Goal: Check status: Check status

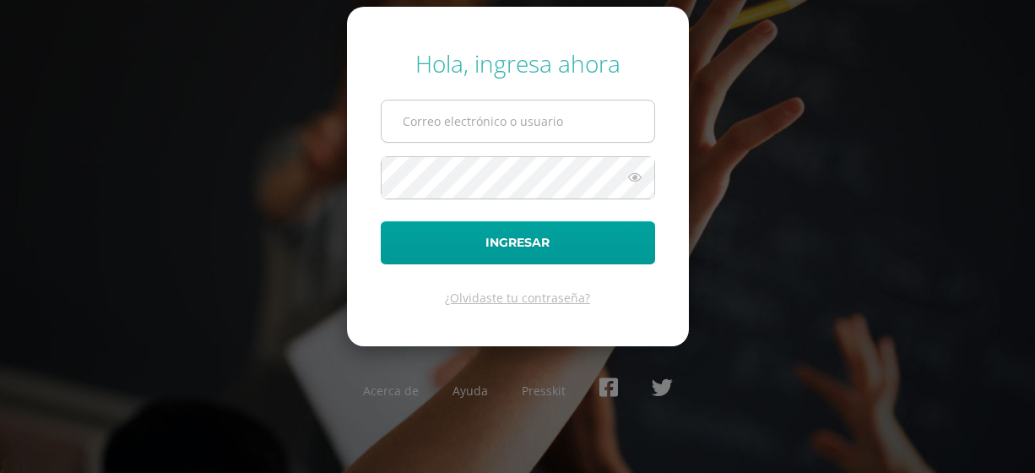
click at [466, 119] on input "text" at bounding box center [518, 120] width 273 height 41
type input "[EMAIL_ADDRESS][DOMAIN_NAME]"
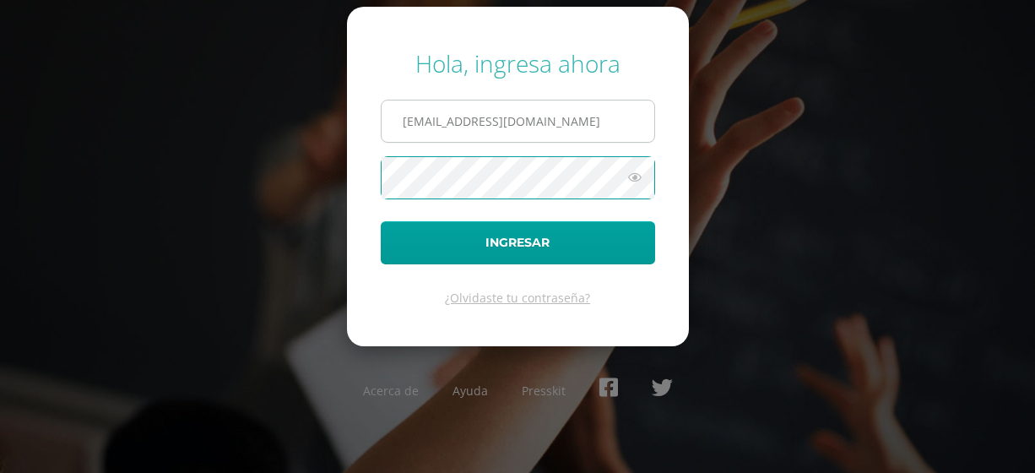
click at [381, 221] on button "Ingresar" at bounding box center [518, 242] width 274 height 43
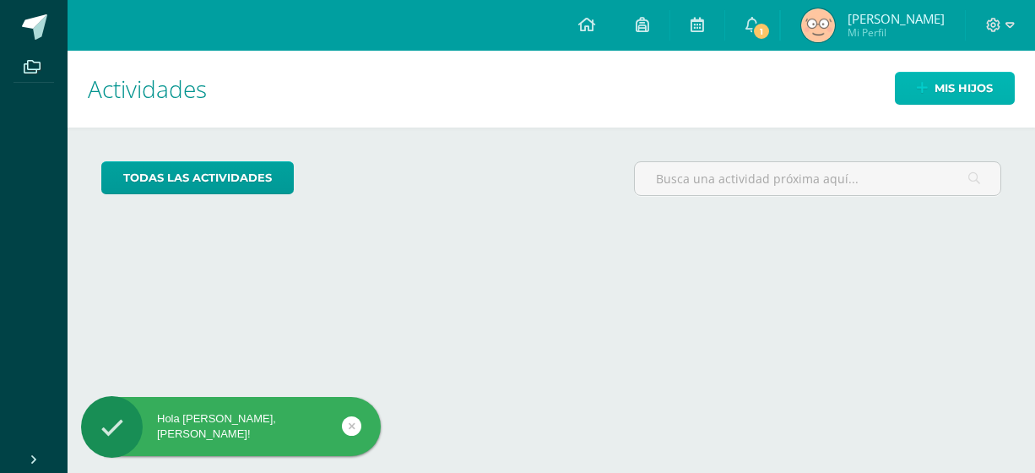
click at [943, 83] on span "Mis hijos" at bounding box center [964, 88] width 58 height 31
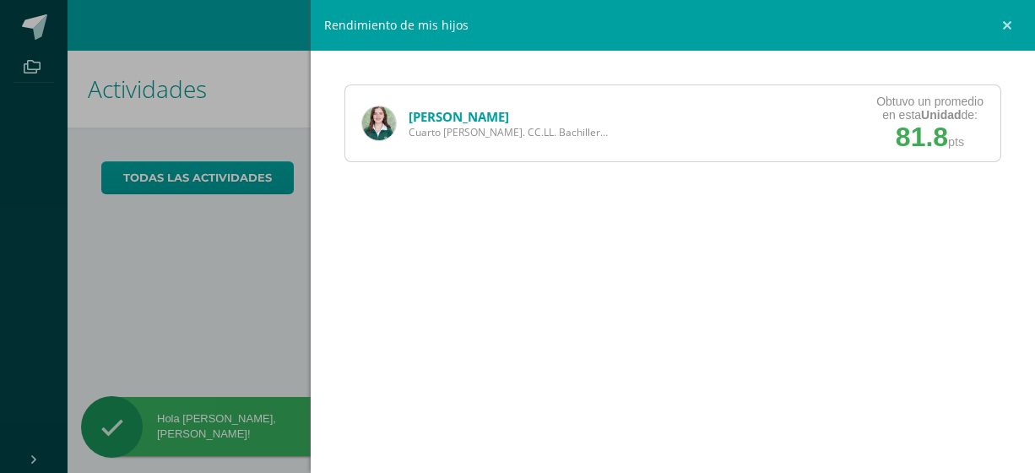
click at [435, 108] on link "[PERSON_NAME]" at bounding box center [459, 116] width 100 height 17
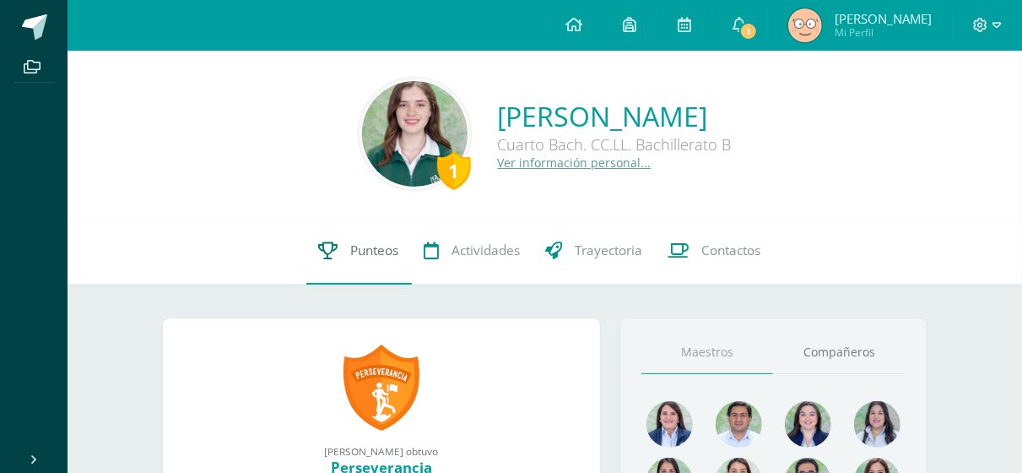
click at [350, 271] on link "Punteos" at bounding box center [359, 251] width 106 height 68
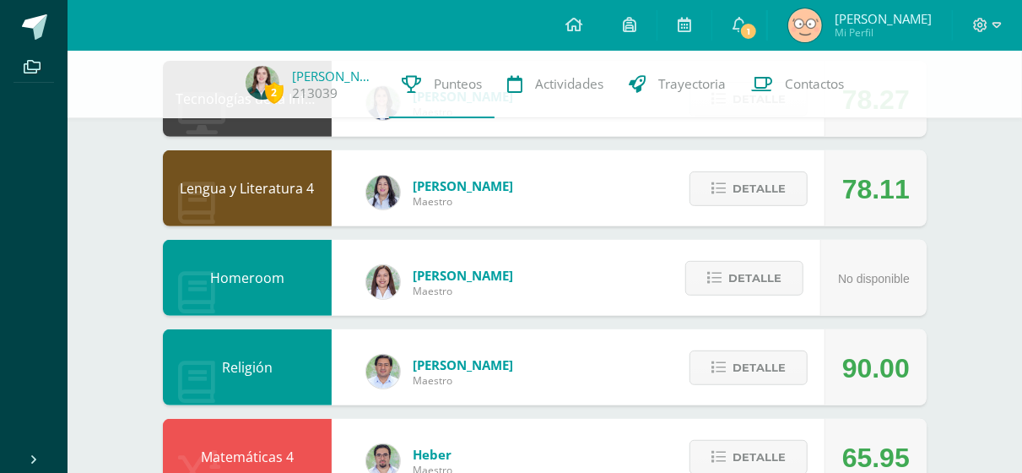
scroll to position [295, 0]
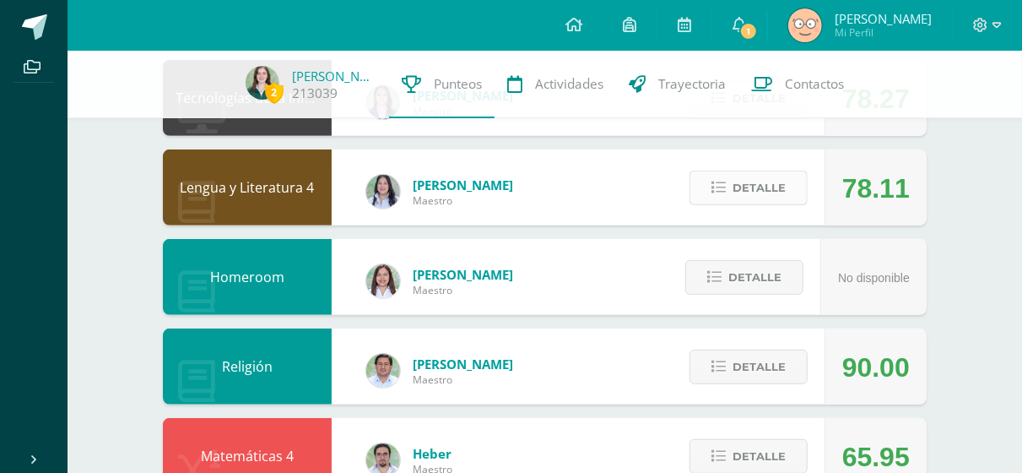
click at [765, 193] on span "Detalle" at bounding box center [759, 187] width 53 height 31
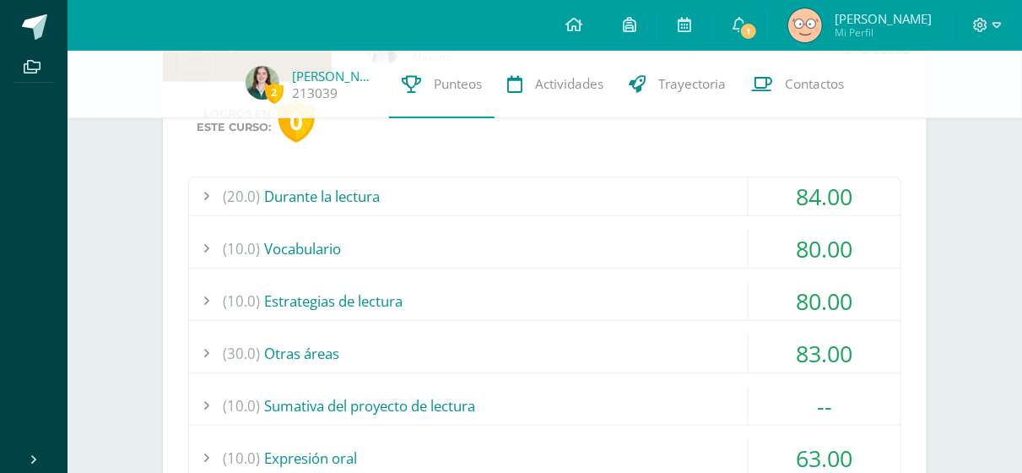
scroll to position [289, 0]
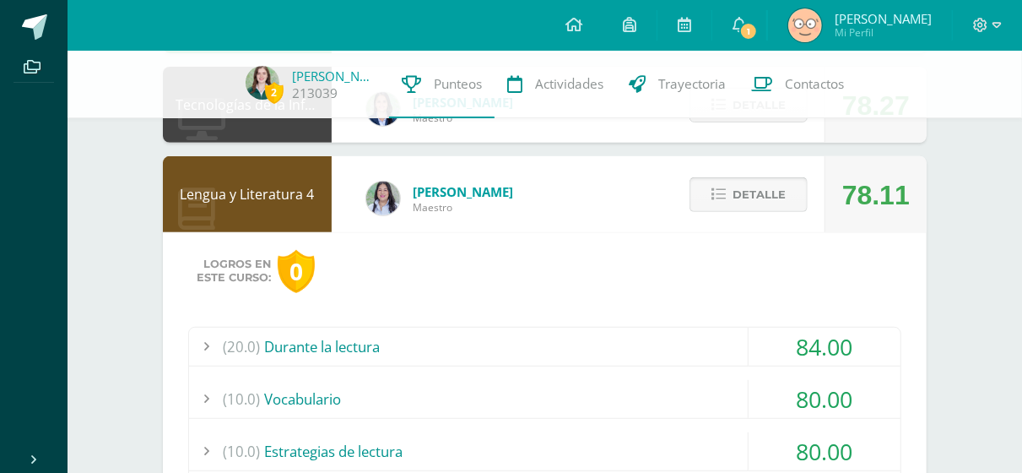
click at [777, 194] on span "Detalle" at bounding box center [759, 194] width 53 height 31
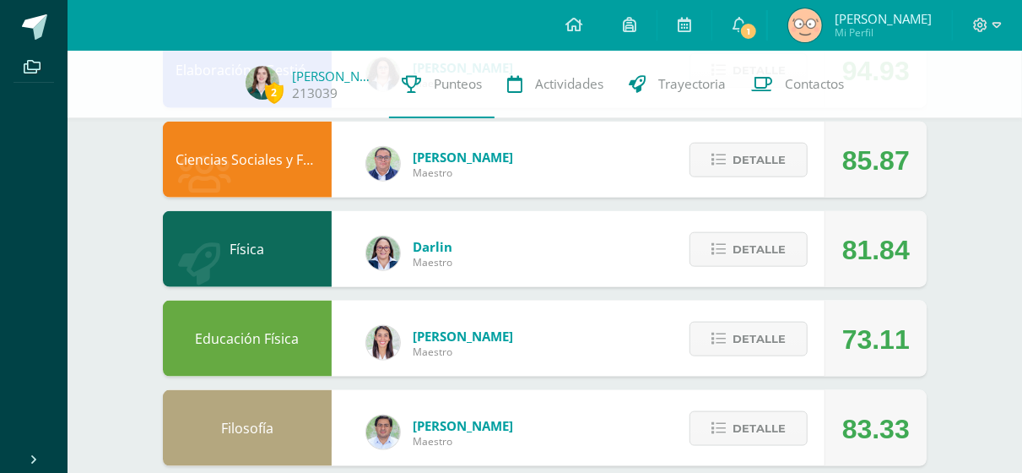
scroll to position [887, 0]
